Goal: Task Accomplishment & Management: Complete application form

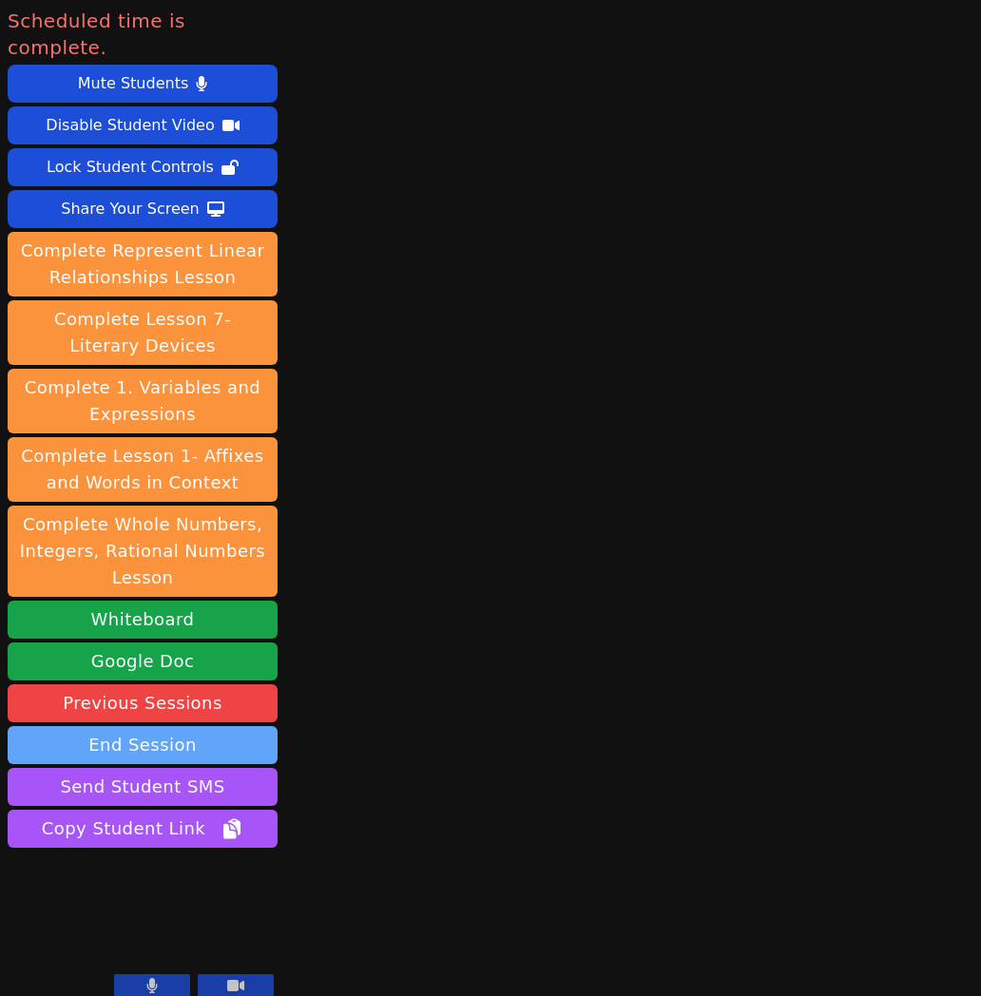
click at [135, 726] on button "End Session" at bounding box center [143, 745] width 270 height 38
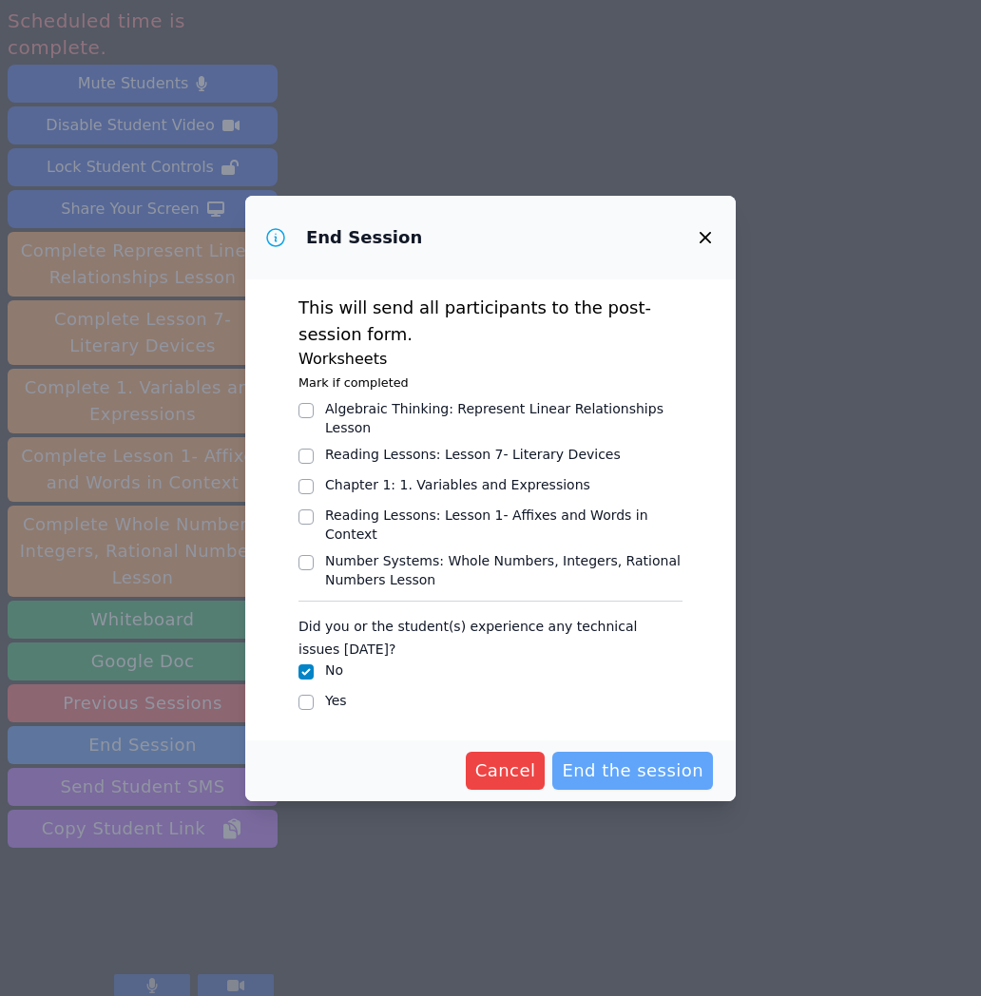
click at [661, 774] on span "End the session" at bounding box center [633, 771] width 142 height 27
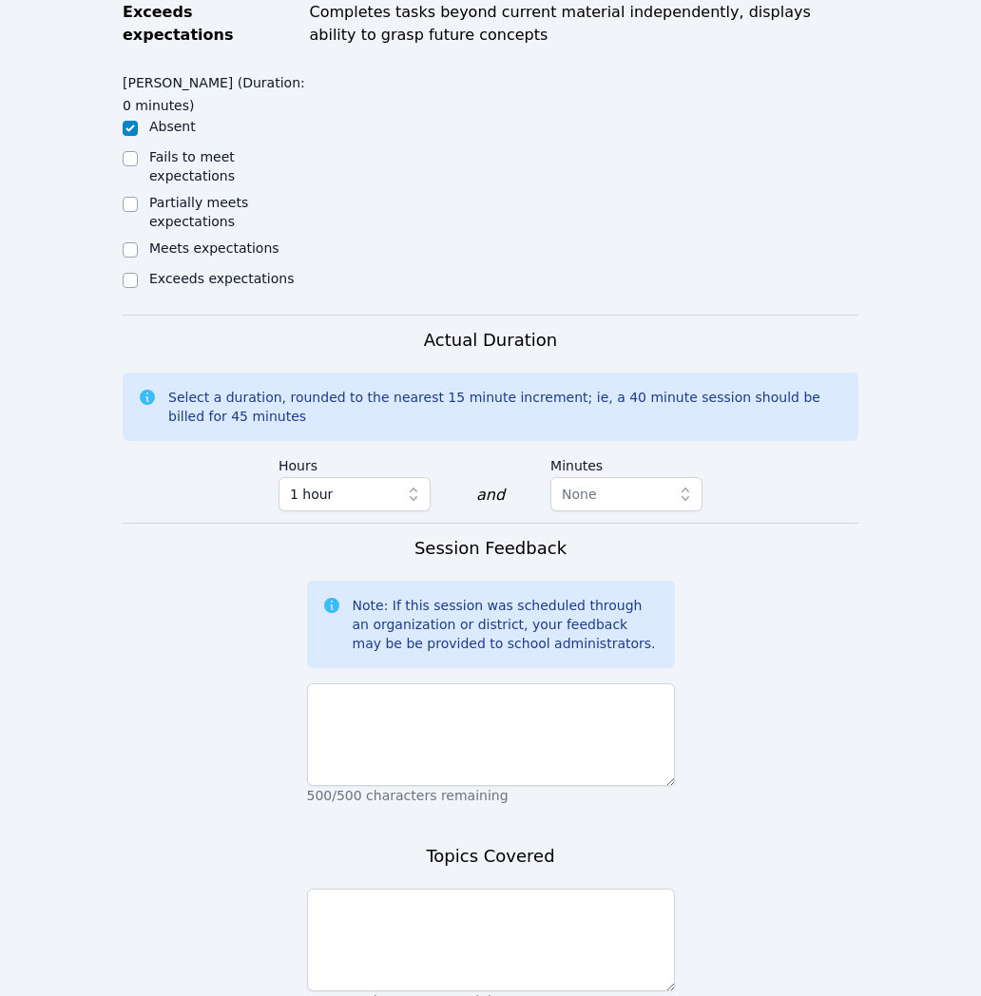
scroll to position [1104, 0]
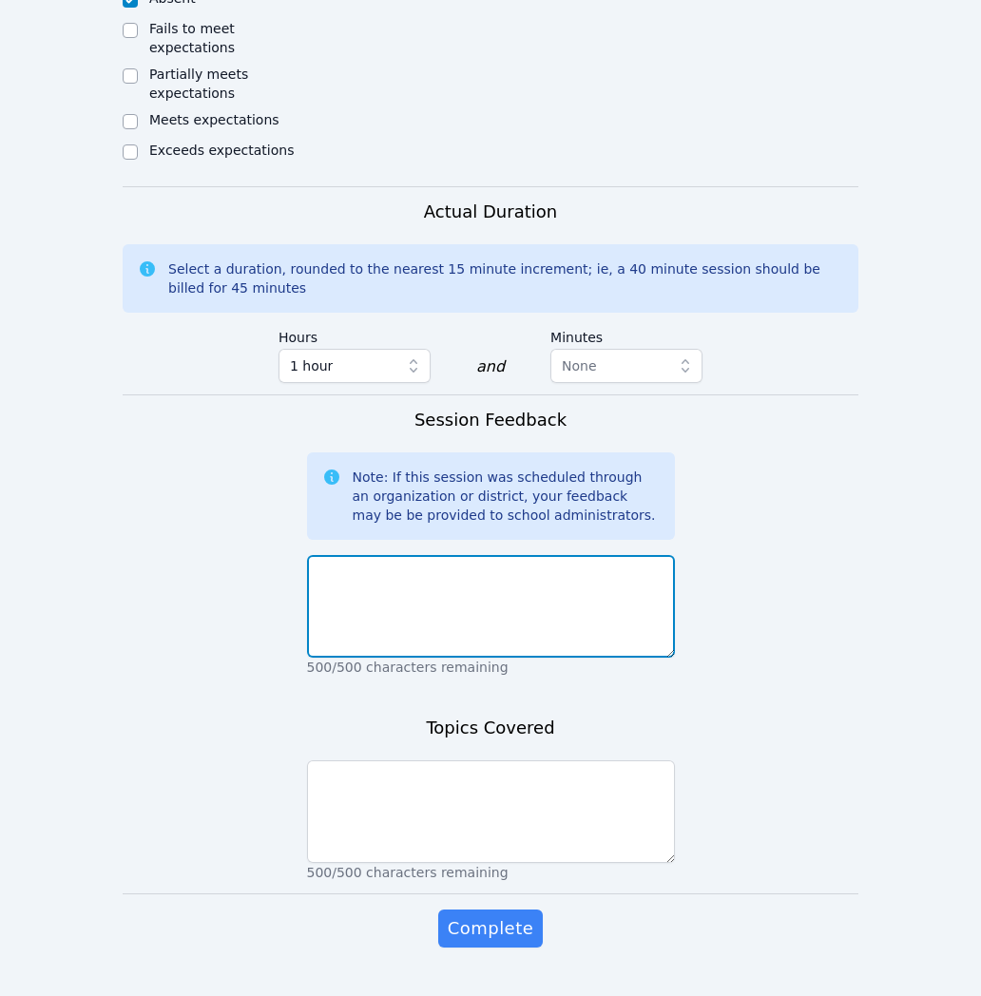
click at [581, 579] on textarea at bounding box center [491, 606] width 368 height 103
type textarea "N"
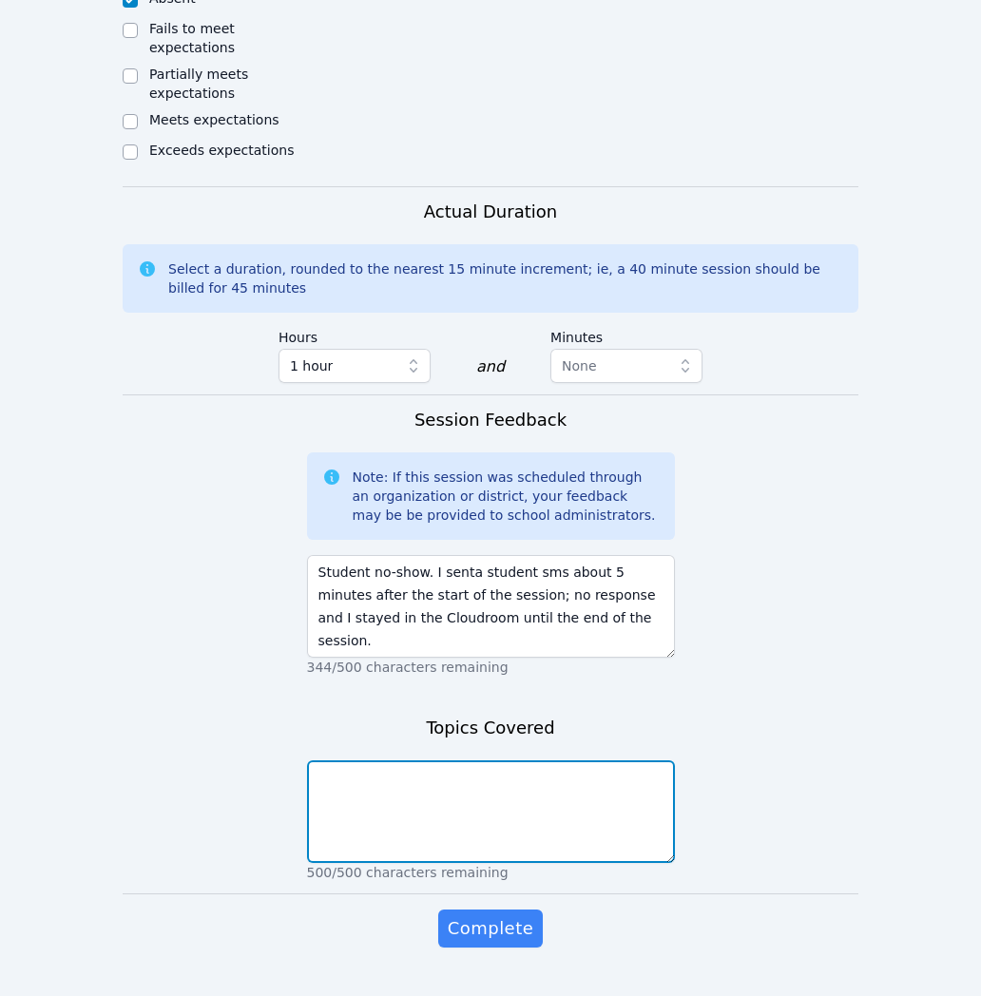
click at [509, 782] on textarea at bounding box center [491, 811] width 368 height 103
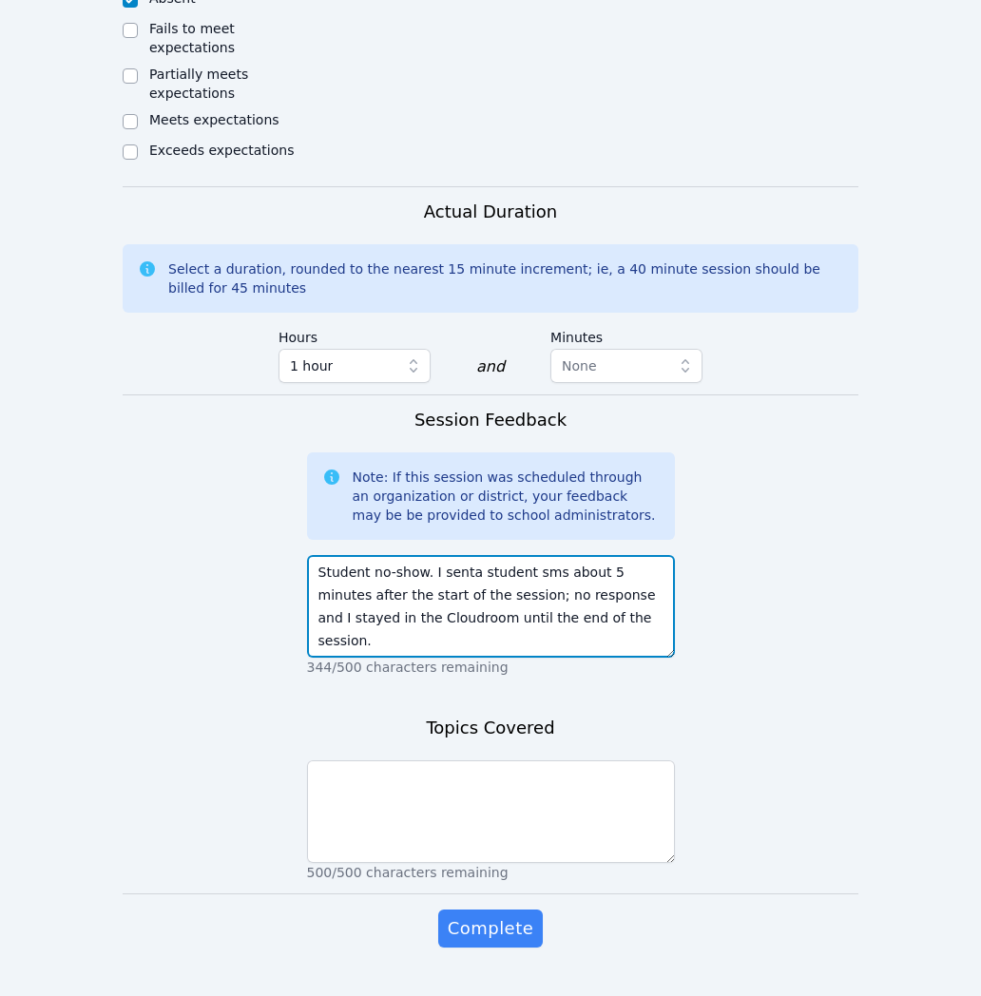
click at [466, 555] on textarea "Student no-show. I senta student sms about 5 minutes after the start of the ses…" at bounding box center [491, 606] width 368 height 103
type textarea "Student no-show. I sent a student sms about 5 minutes after the start of the se…"
click at [591, 753] on div "500/500 characters remaining" at bounding box center [491, 817] width 368 height 129
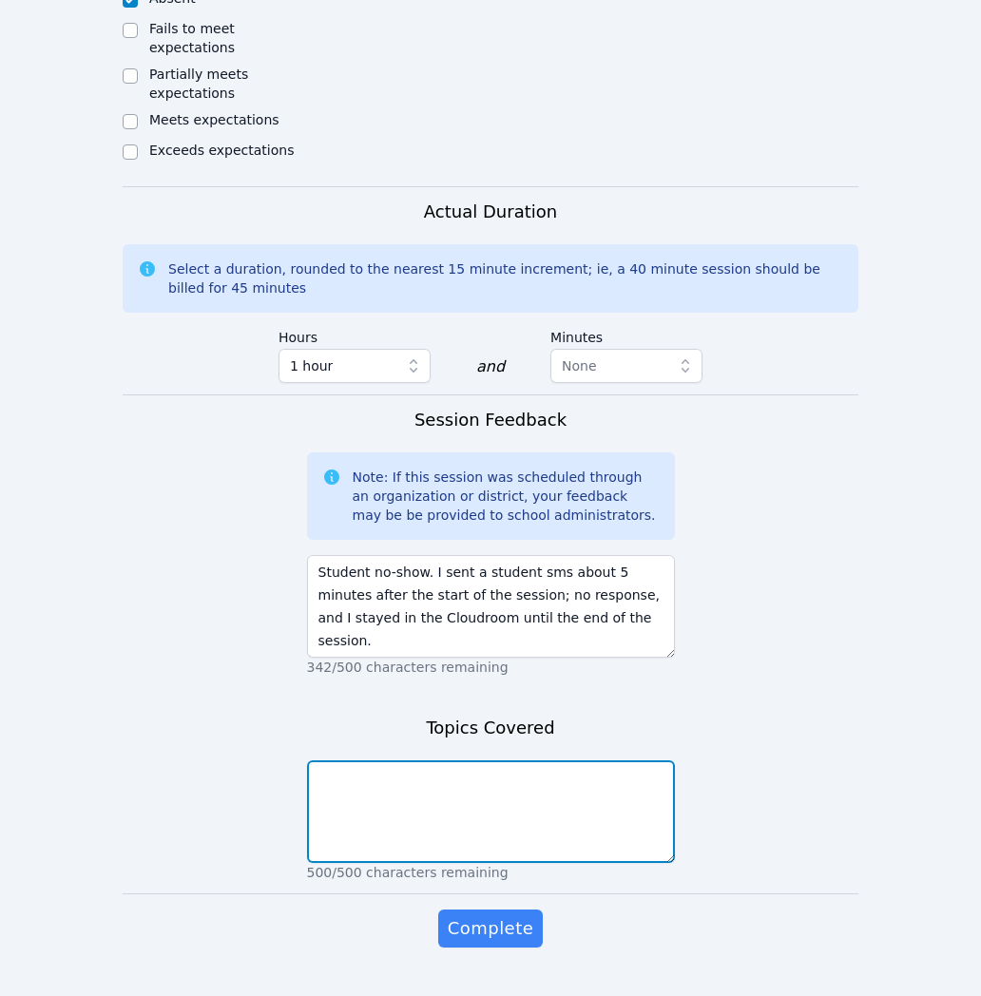
click at [581, 771] on textarea at bounding box center [491, 811] width 368 height 103
type textarea "Student no-show"
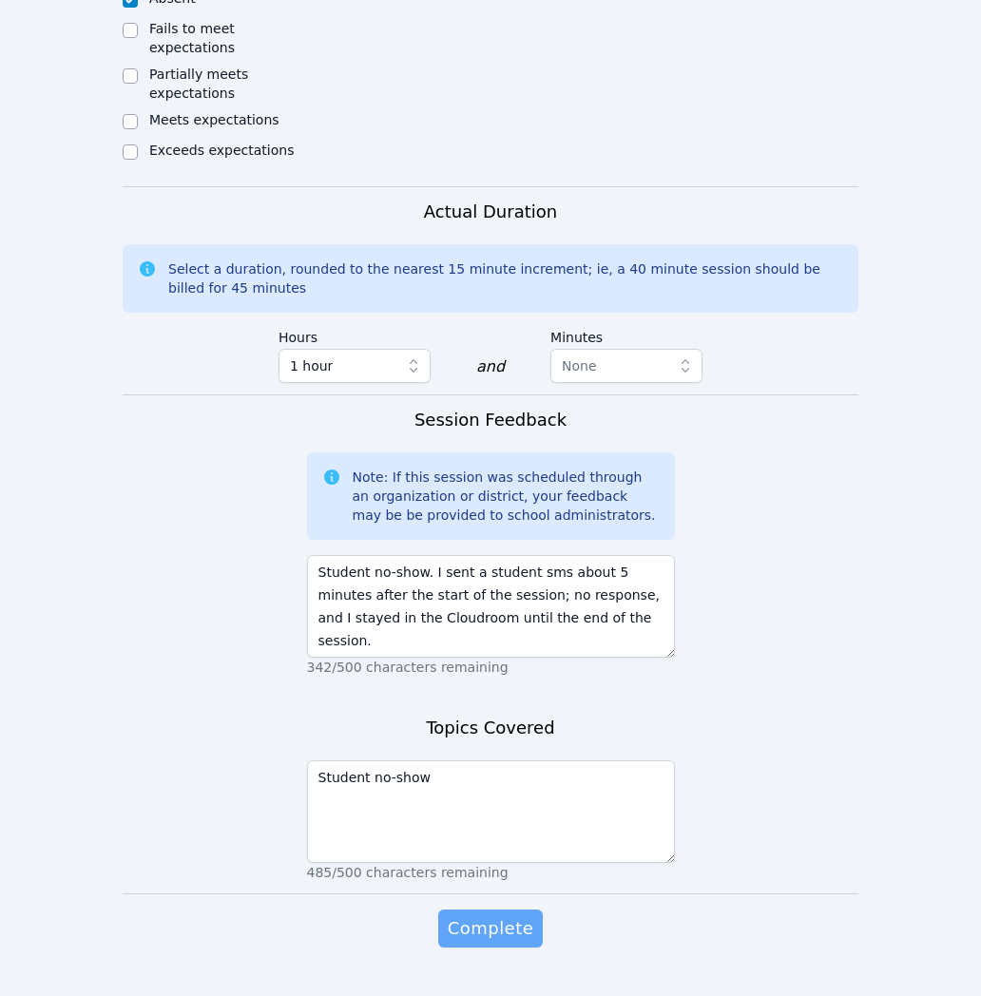
click at [501, 915] on span "Complete" at bounding box center [491, 928] width 86 height 27
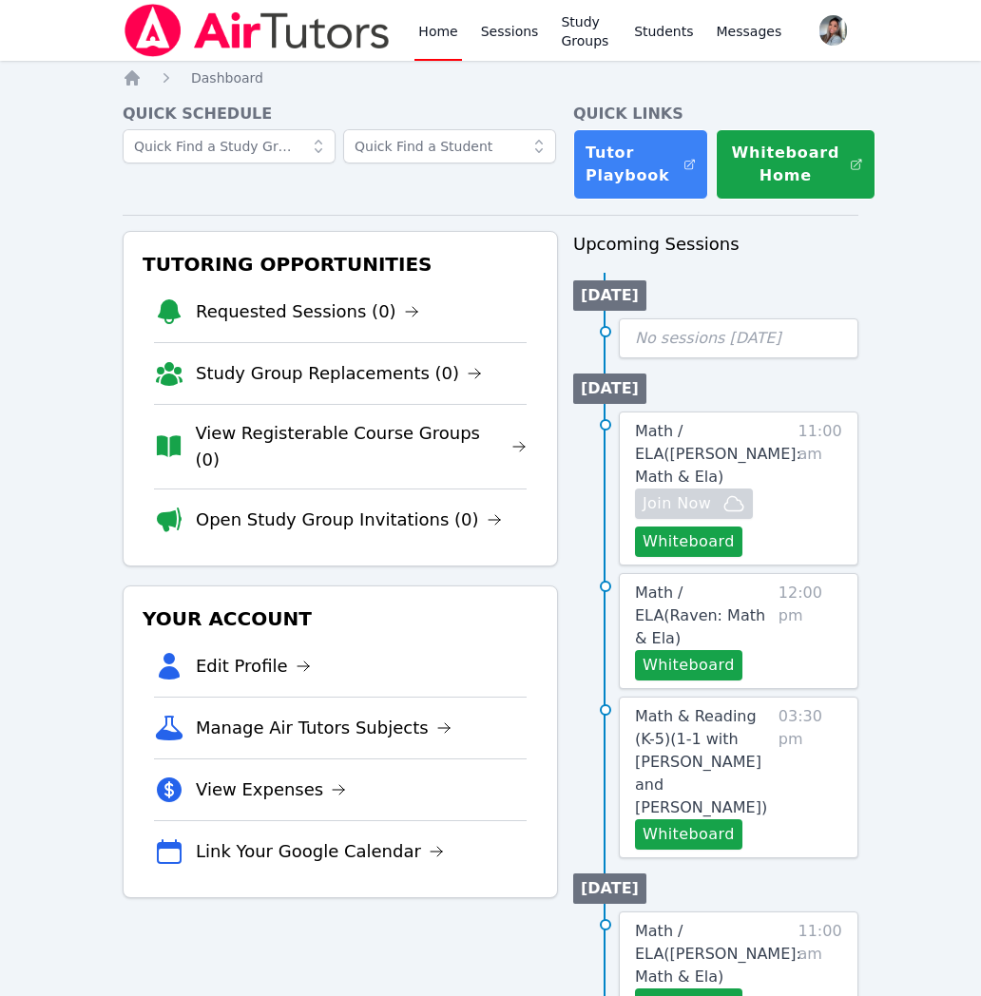
click at [366, 507] on link "Open Study Group Invitations (0)" at bounding box center [349, 520] width 306 height 27
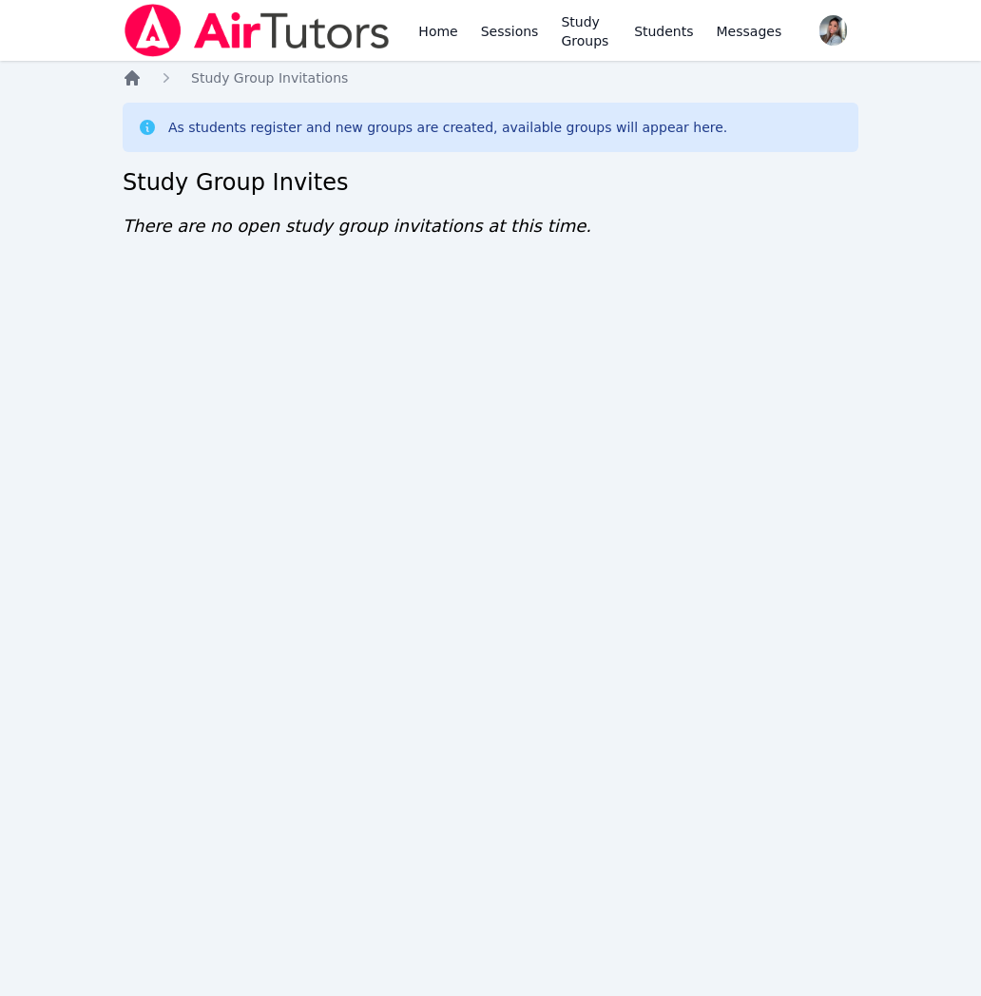
click at [130, 78] on icon "Breadcrumb" at bounding box center [132, 77] width 15 height 15
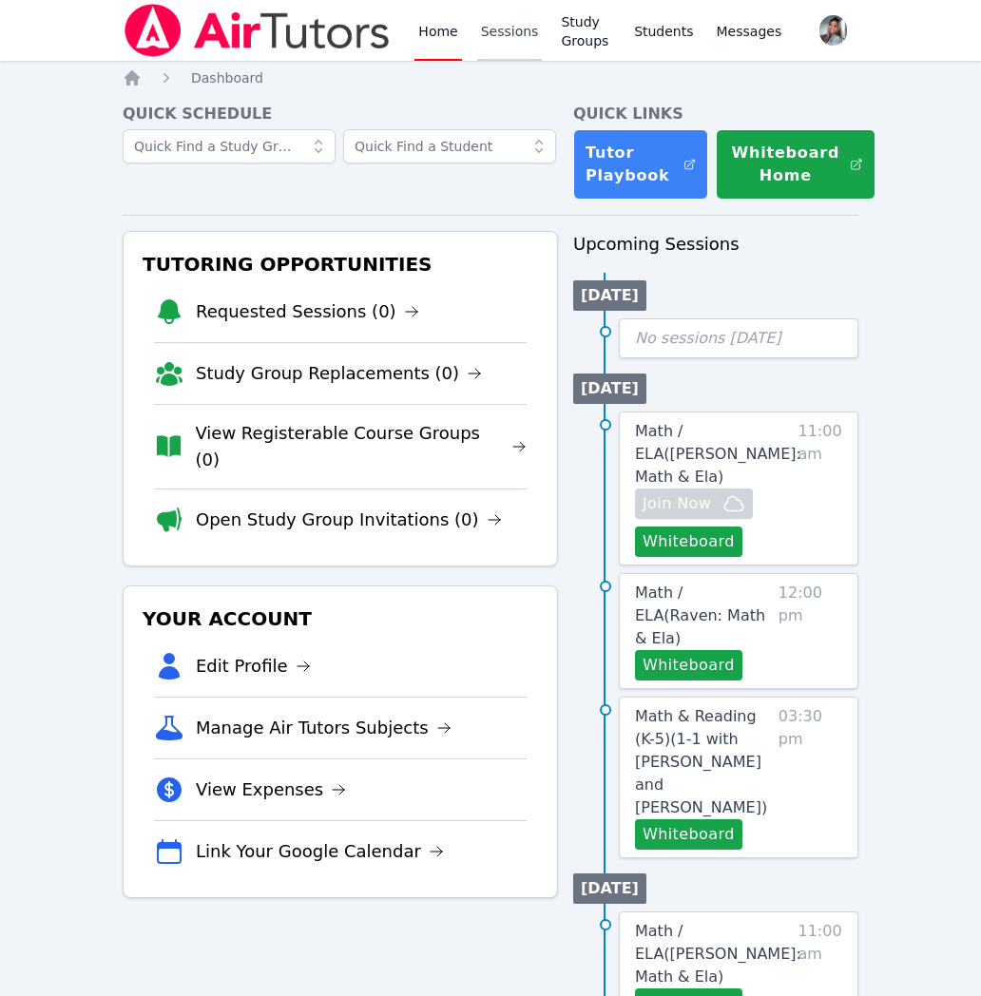
click at [518, 38] on link "Sessions" at bounding box center [510, 30] width 66 height 61
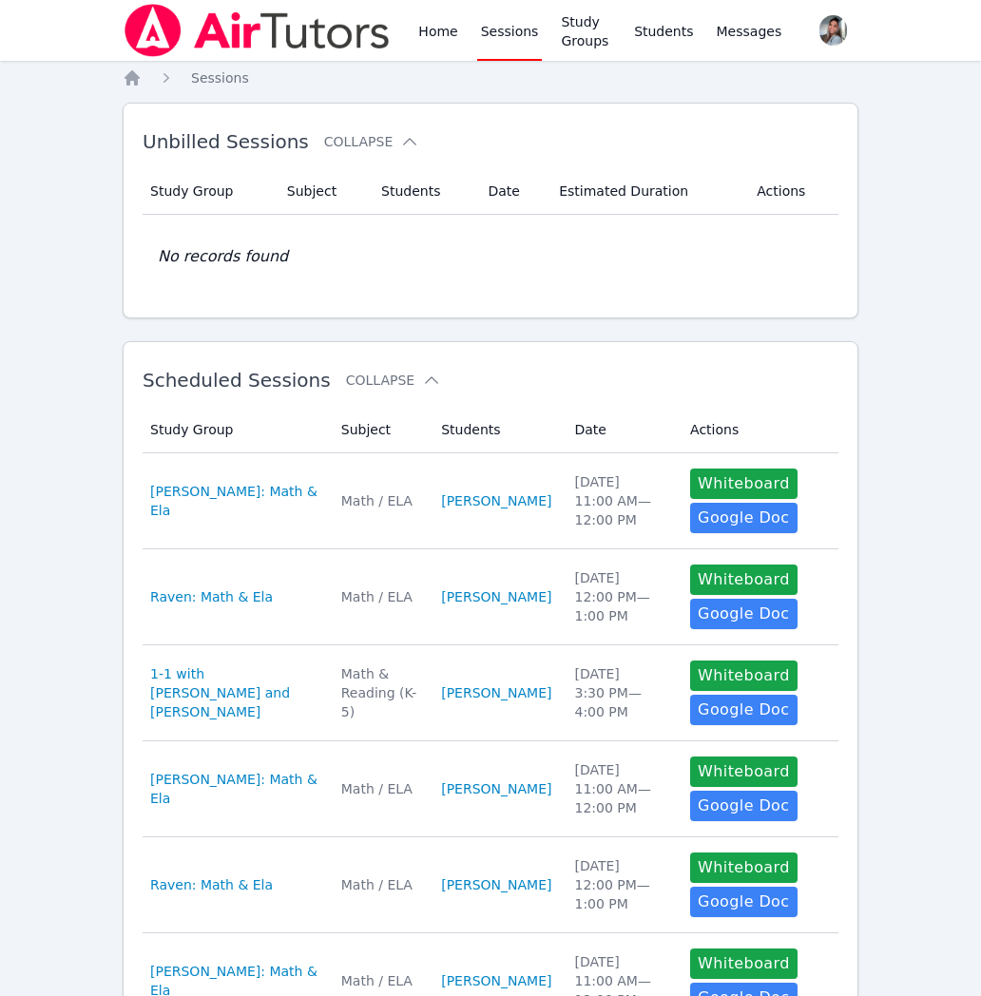
click at [143, 71] on ol "Home Sessions" at bounding box center [186, 77] width 126 height 19
click at [452, 21] on link "Home" at bounding box center [437, 30] width 47 height 61
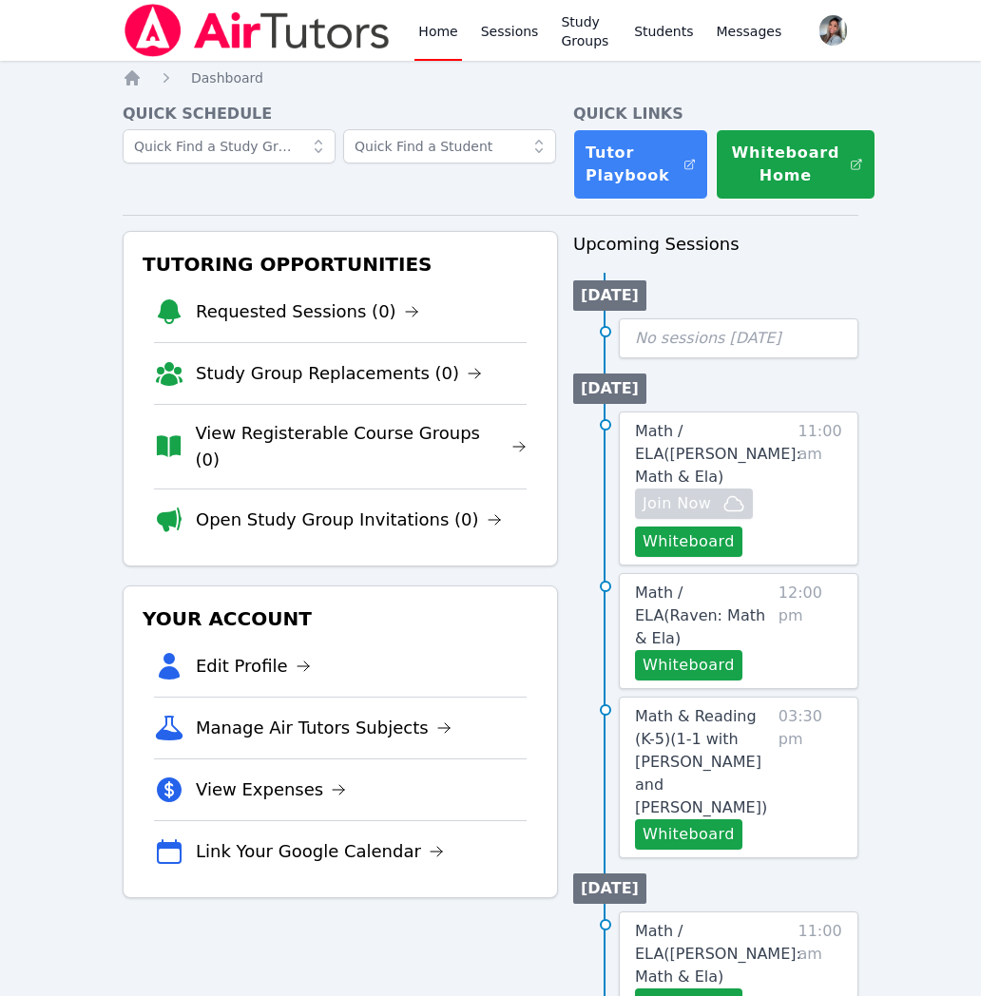
click at [356, 383] on link "Study Group Replacements (0)" at bounding box center [339, 373] width 286 height 27
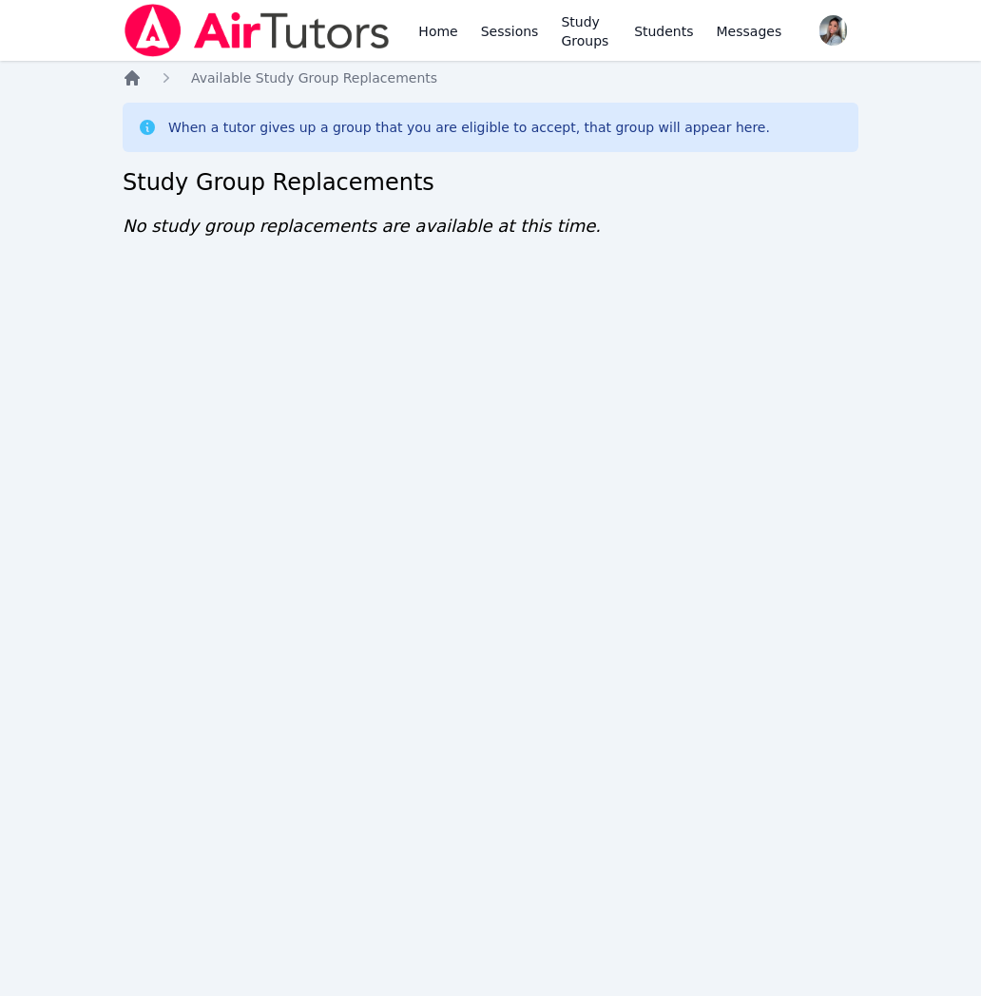
click at [138, 80] on icon "Breadcrumb" at bounding box center [132, 77] width 19 height 19
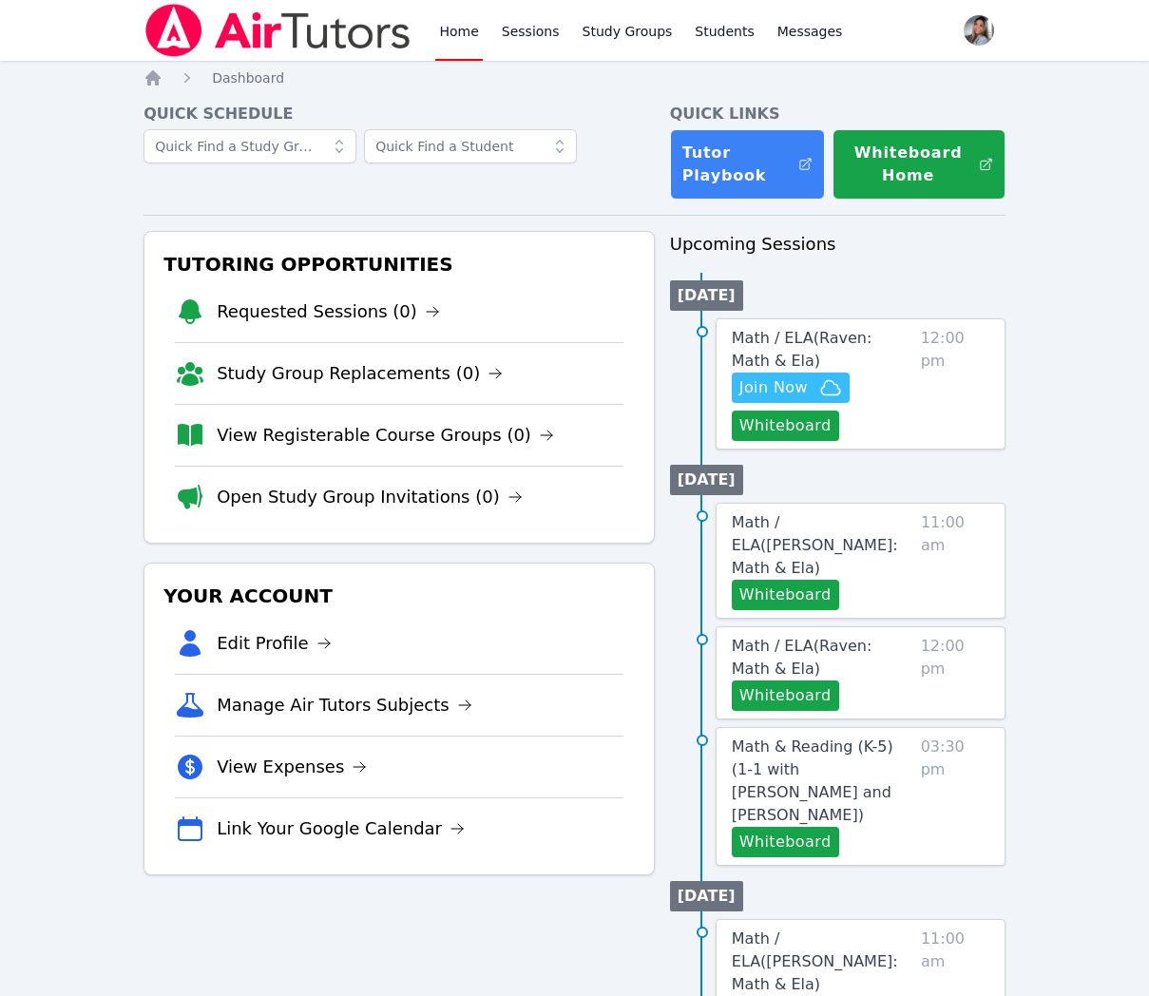
click at [445, 436] on link "View Registerable Course Groups (0)" at bounding box center [385, 435] width 337 height 27
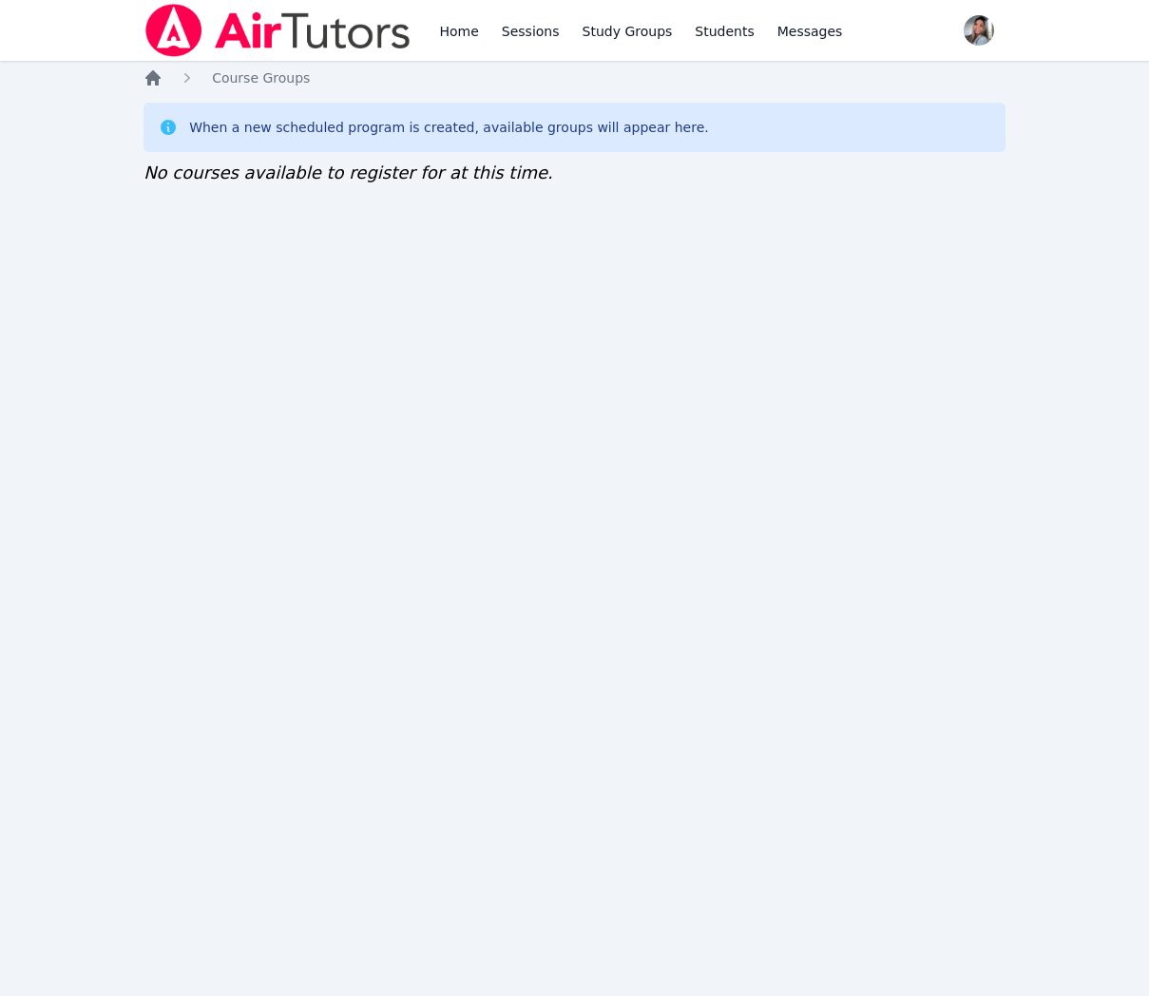
click at [145, 76] on icon "Breadcrumb" at bounding box center [153, 77] width 19 height 19
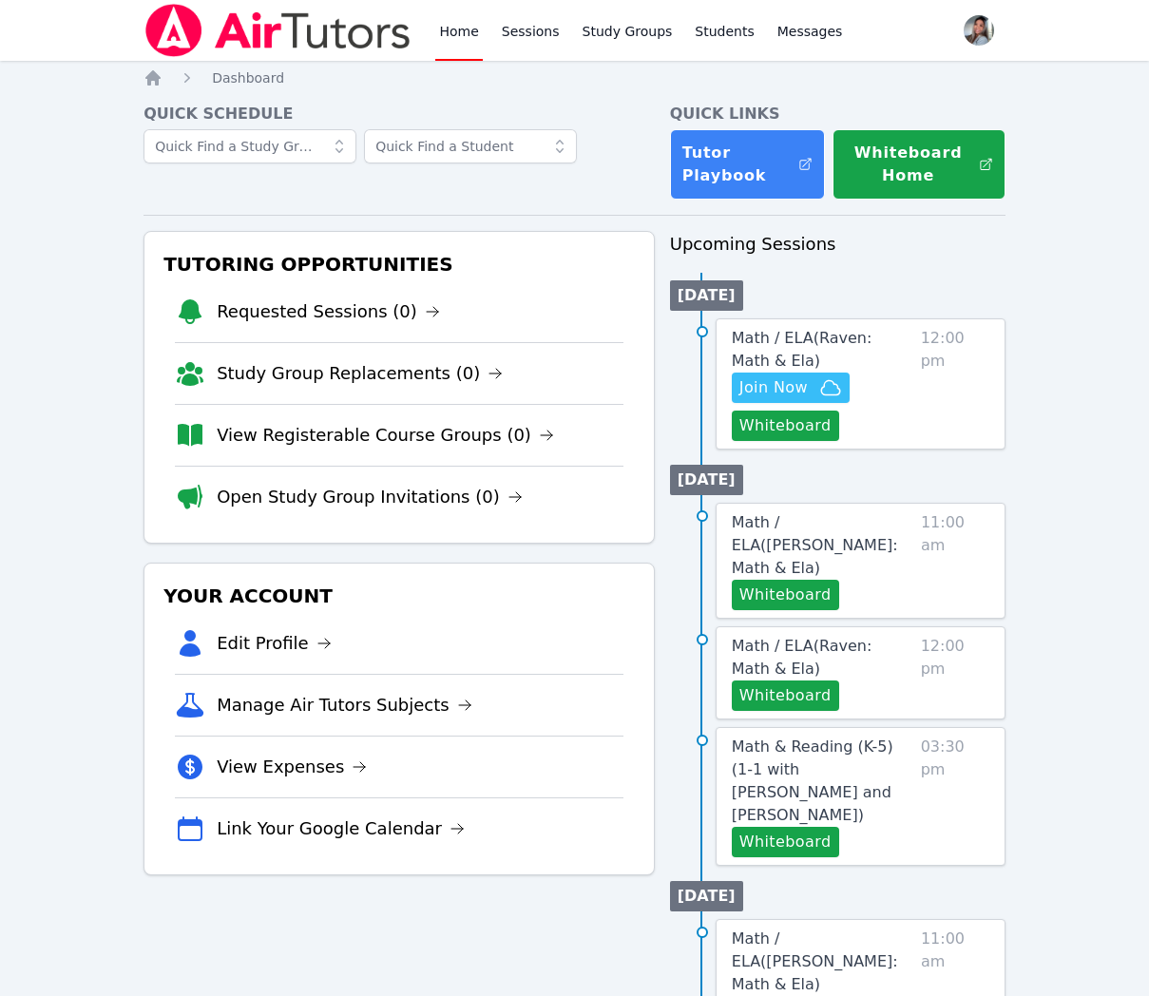
click at [443, 493] on link "Open Study Group Invitations (0)" at bounding box center [370, 497] width 306 height 27
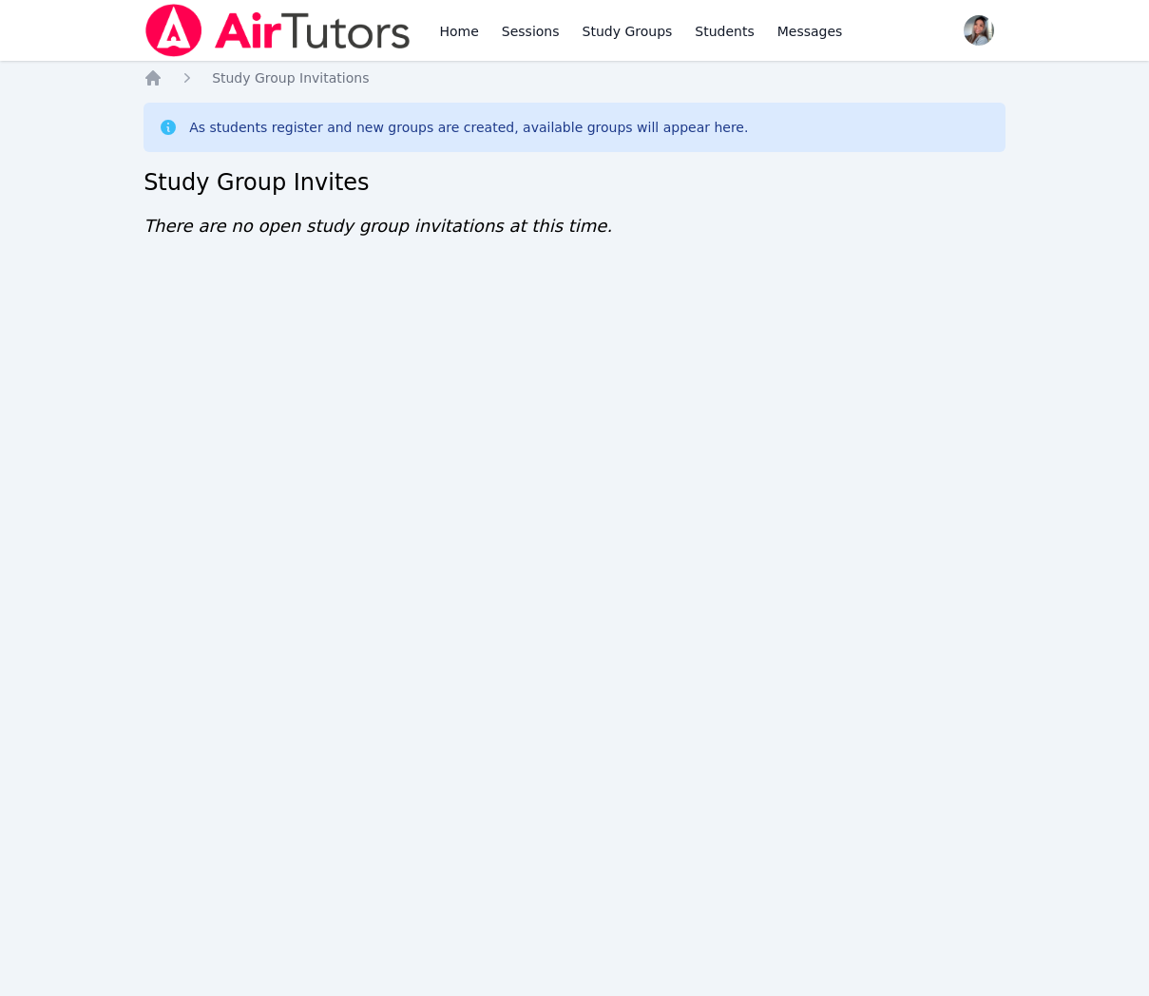
click at [143, 67] on div "Home Sessions Study Groups Students Messages Open user menu Gabriella Aguilar O…" at bounding box center [574, 498] width 1149 height 996
click at [162, 89] on div "Home Study Group Invitations As students register and new groups are created, a…" at bounding box center [575, 172] width 862 height 209
click at [154, 79] on icon "Breadcrumb" at bounding box center [152, 77] width 15 height 15
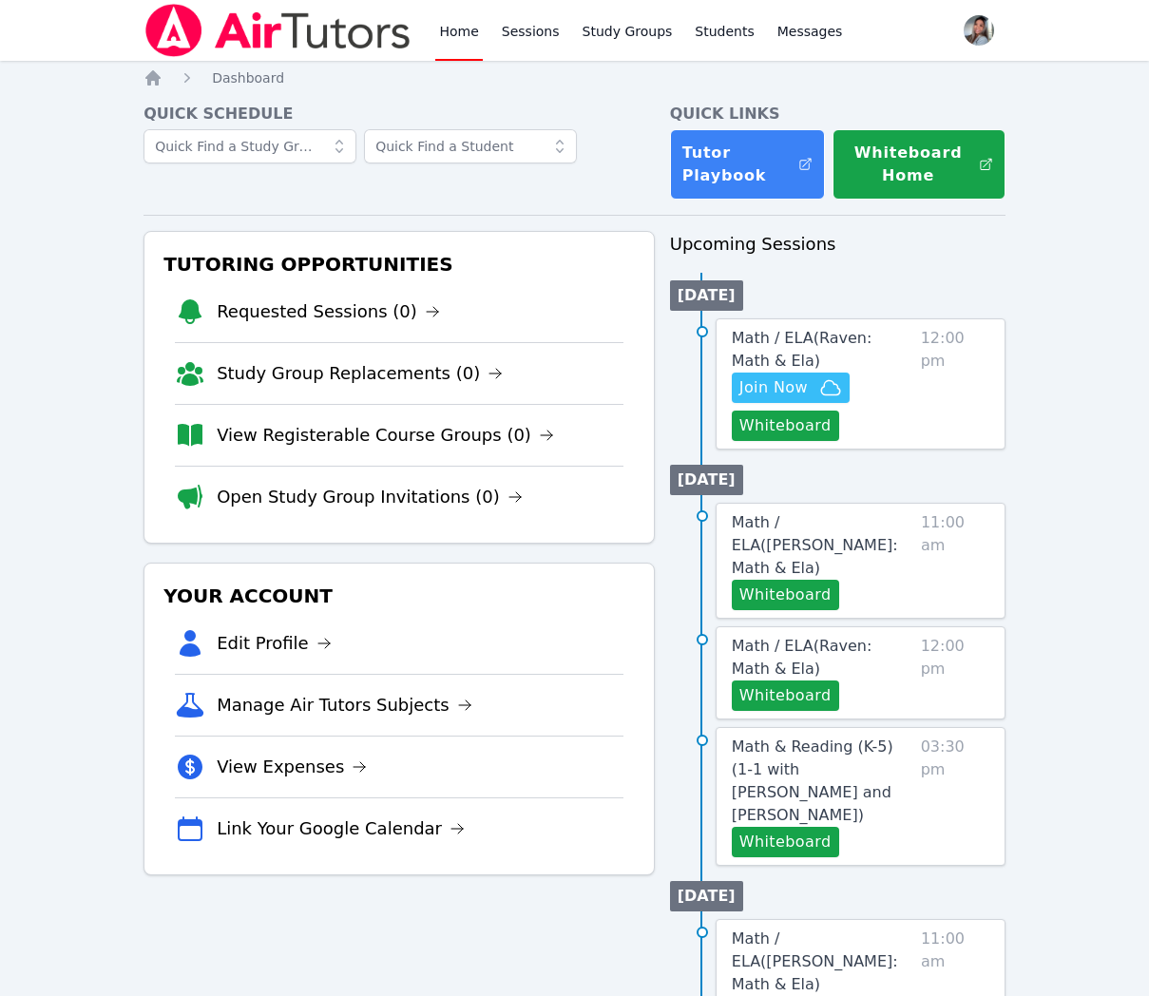
click at [317, 360] on link "Study Group Replacements (0)" at bounding box center [360, 373] width 286 height 27
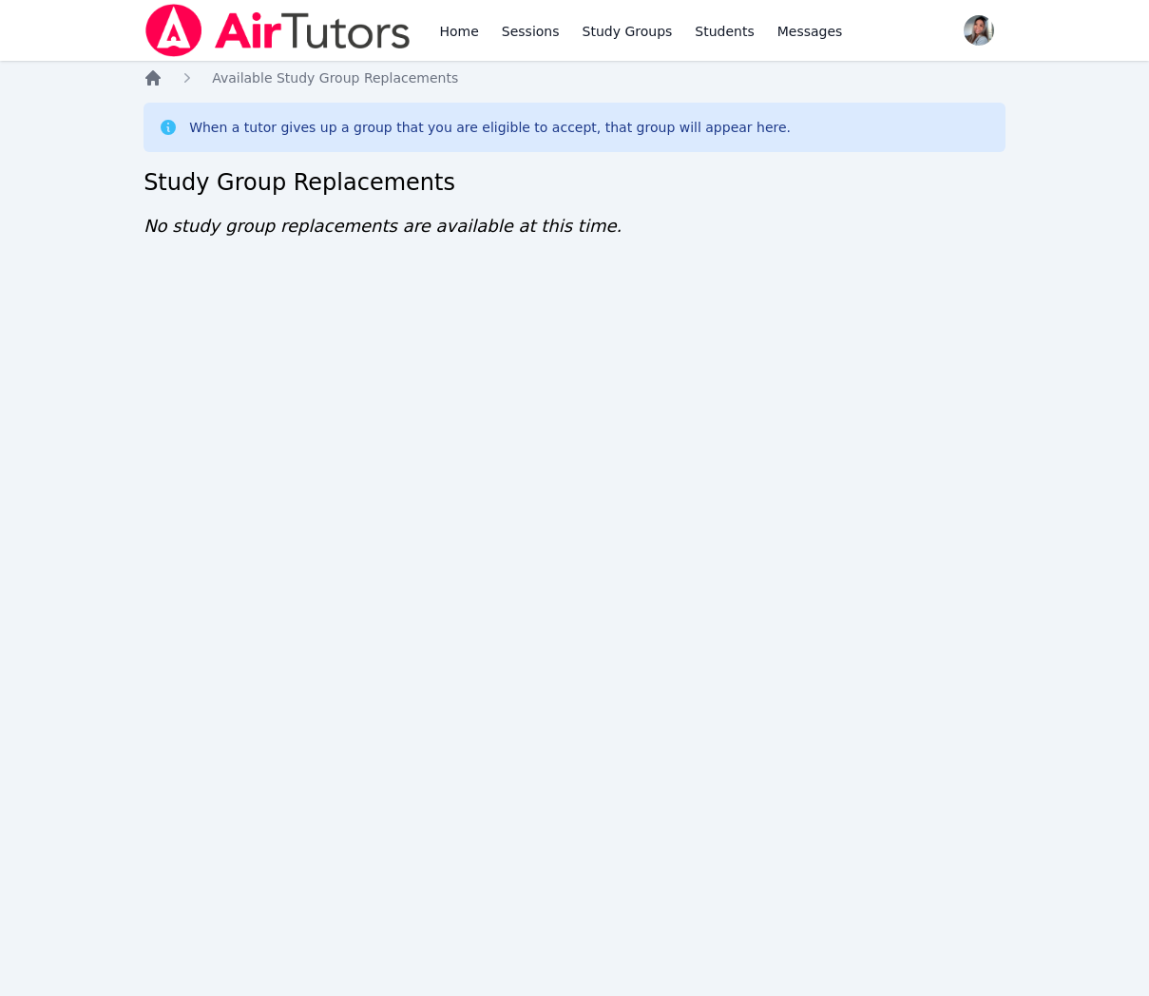
click at [154, 74] on icon "Breadcrumb" at bounding box center [152, 77] width 15 height 15
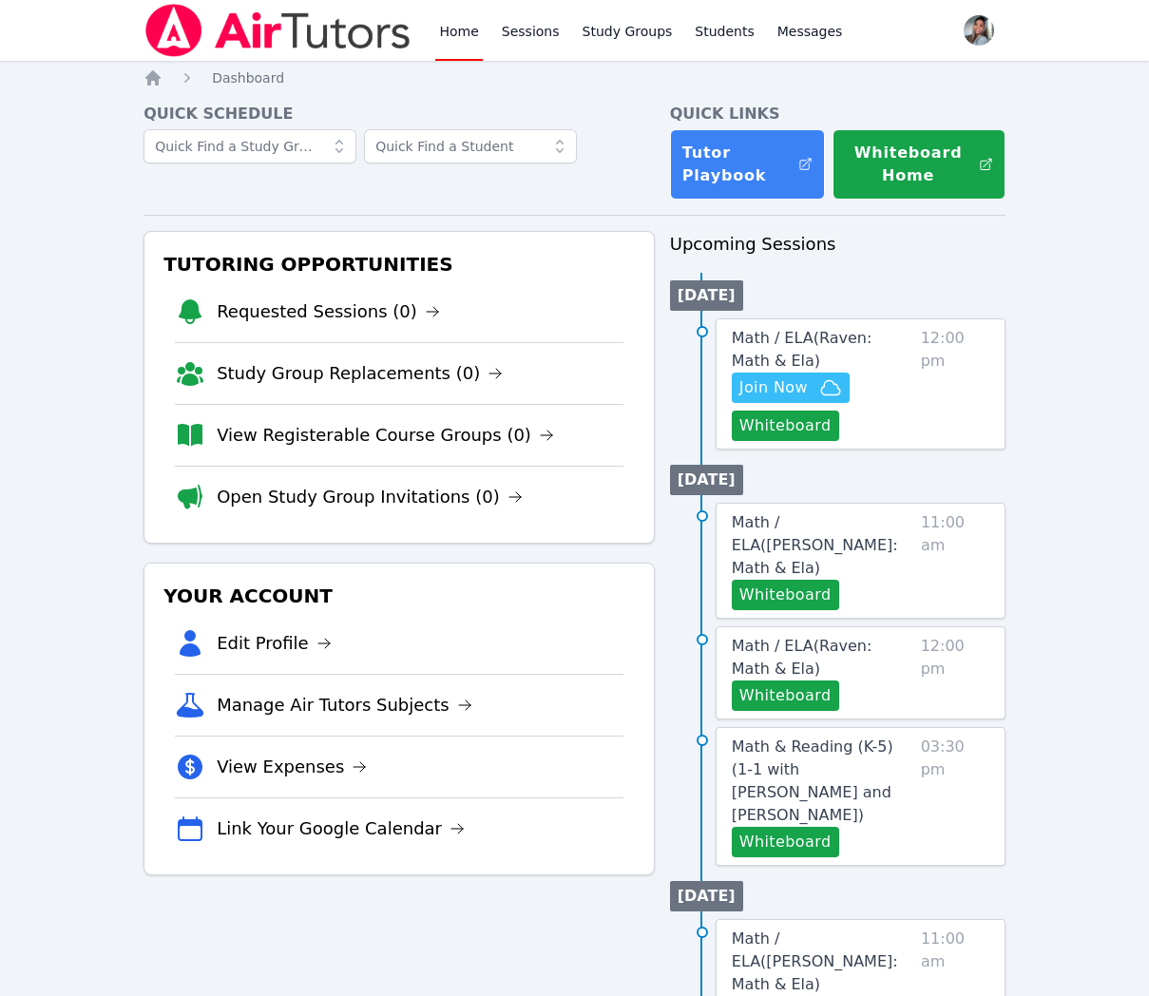
click at [283, 304] on link "Requested Sessions (0)" at bounding box center [328, 311] width 223 height 27
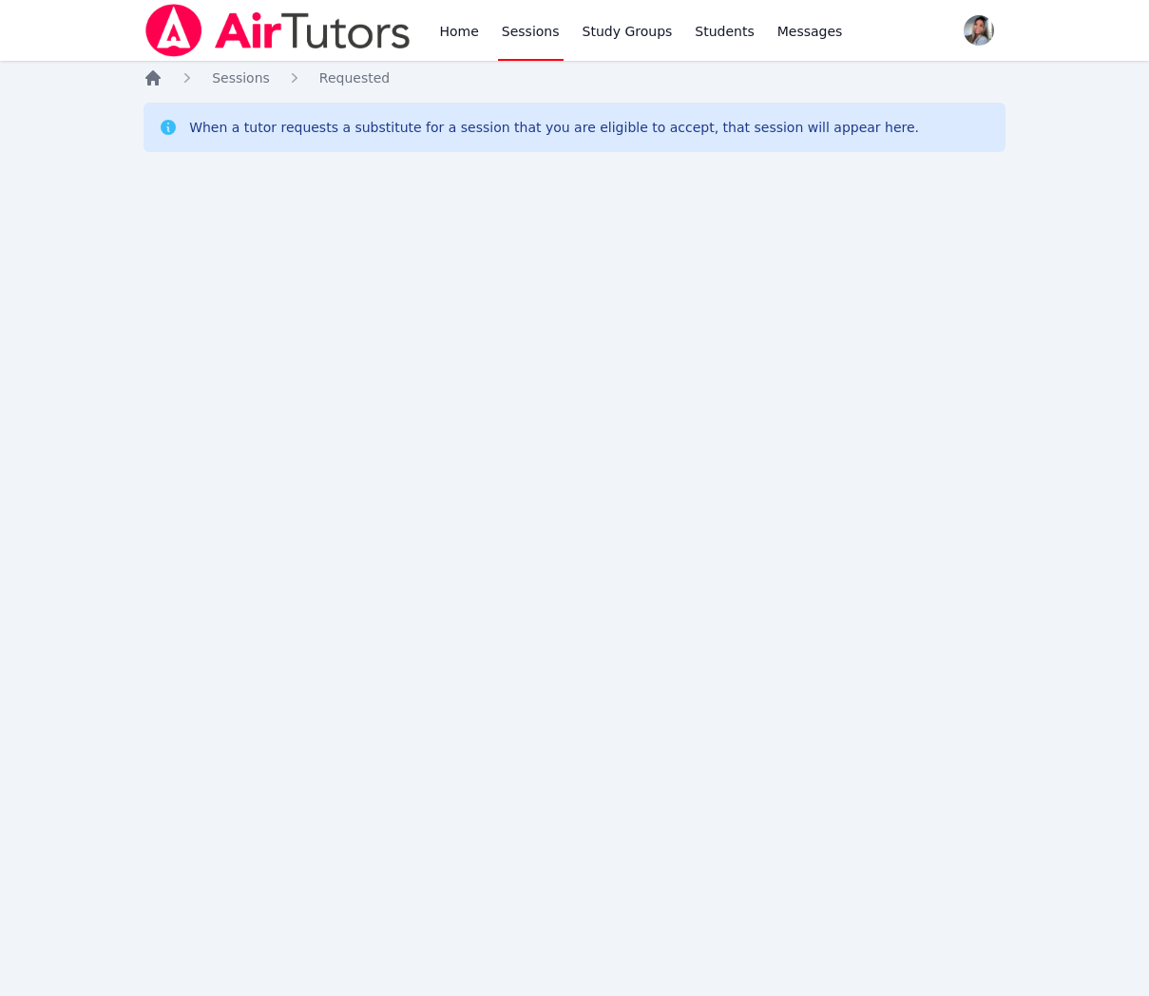
click at [153, 85] on icon "Breadcrumb" at bounding box center [153, 77] width 19 height 19
